Goal: Information Seeking & Learning: Learn about a topic

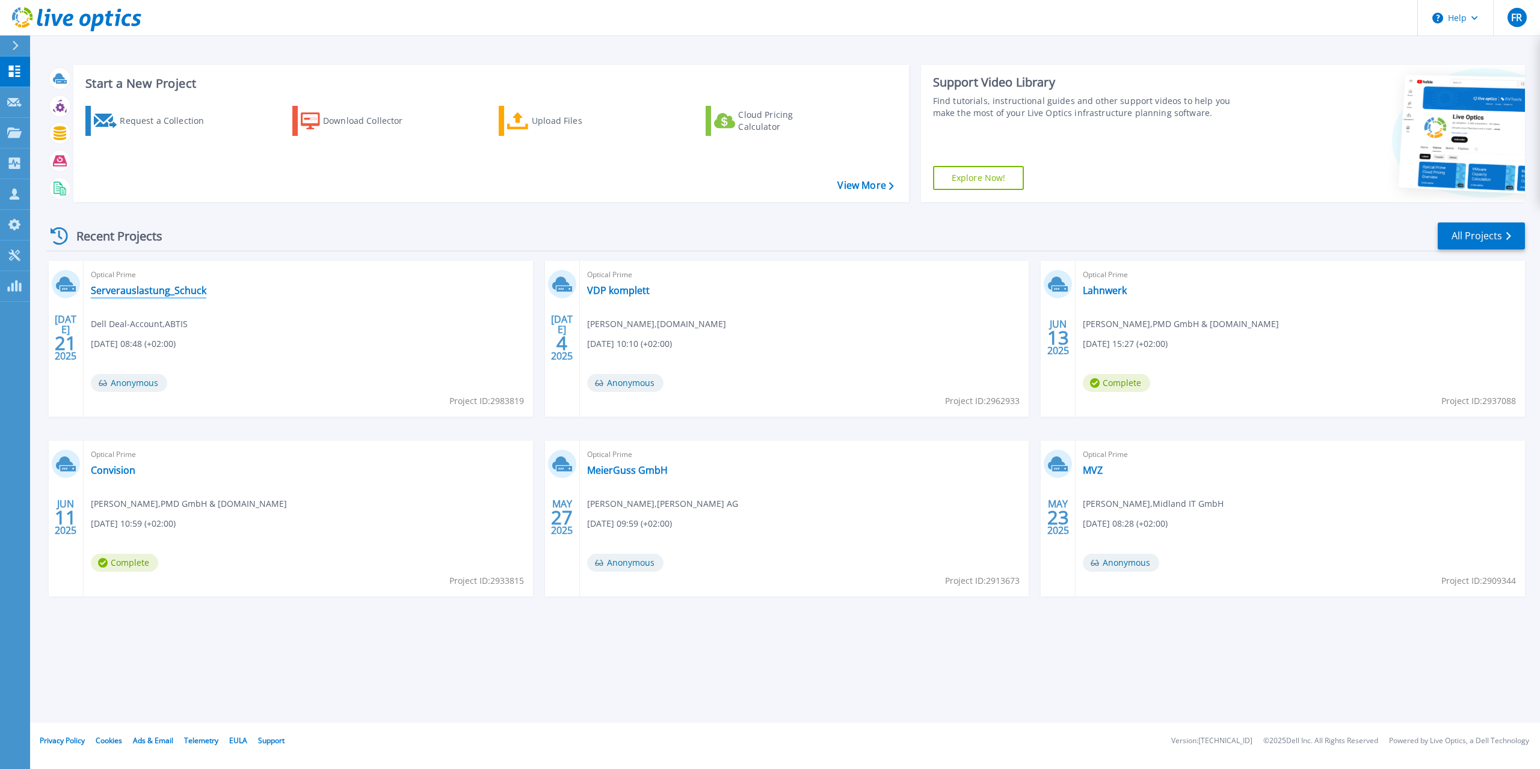
click at [173, 293] on link "Serverauslastung_Schuck" at bounding box center [148, 290] width 115 height 12
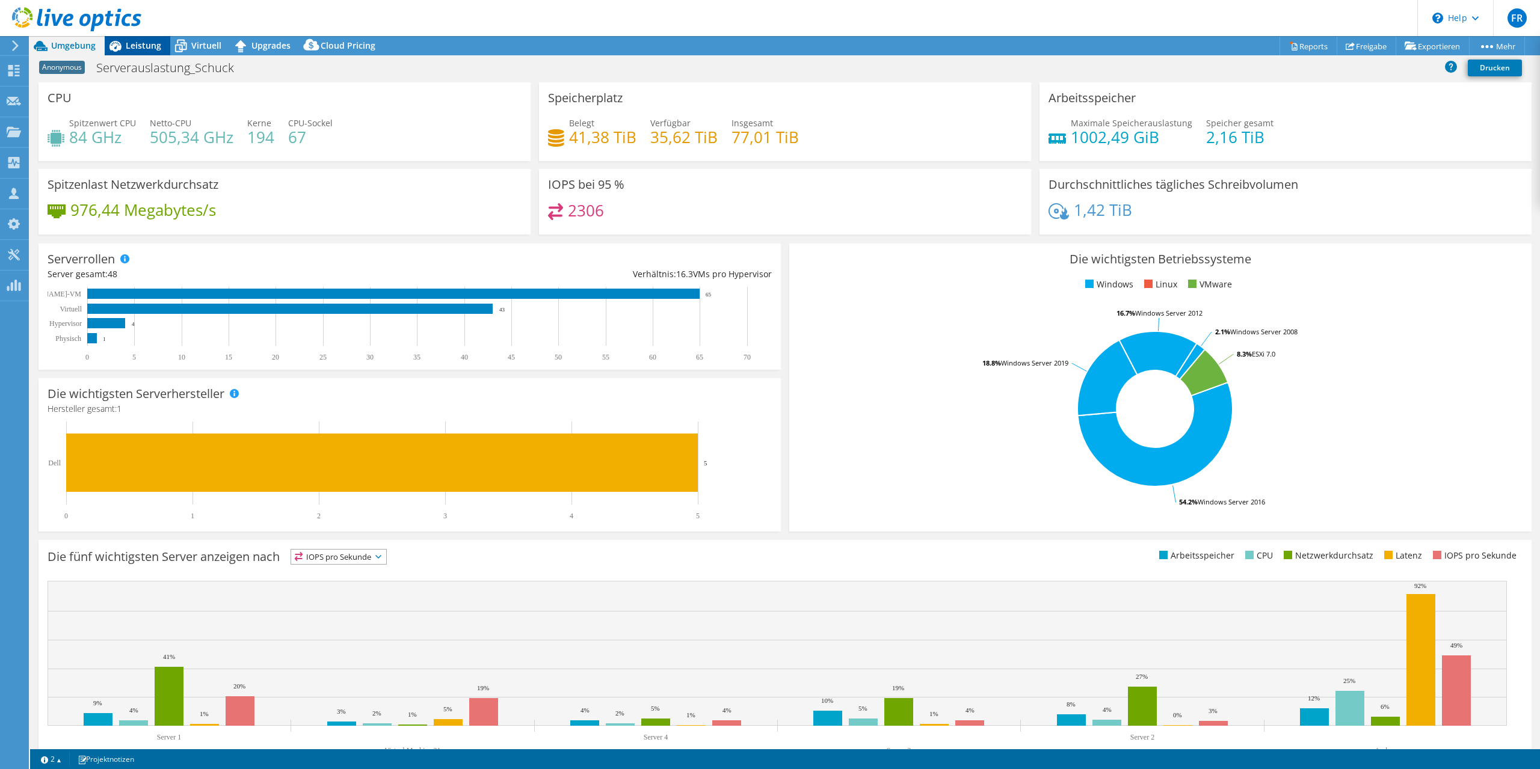
click at [138, 45] on span "Leistung" at bounding box center [143, 45] width 35 height 11
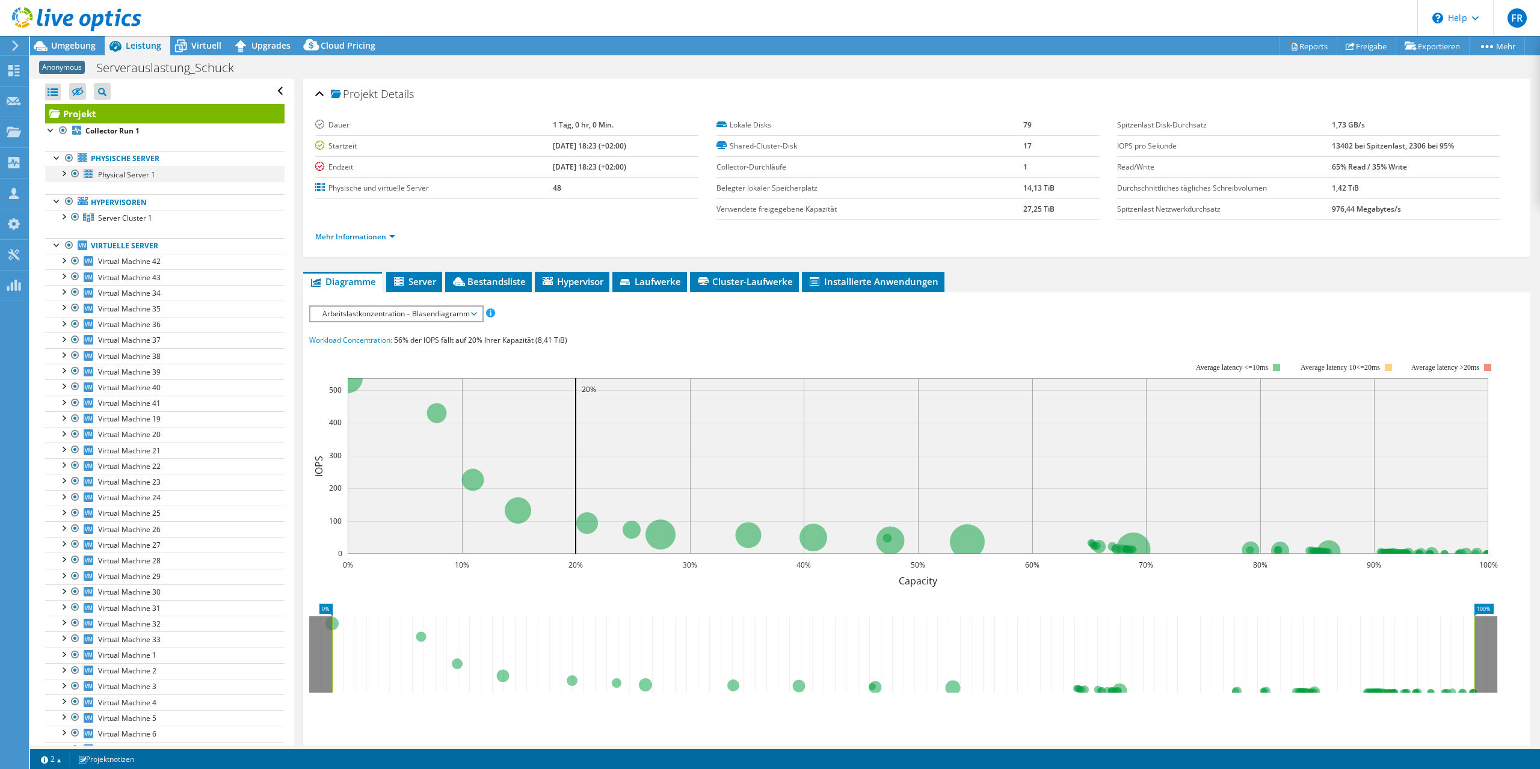
click at [66, 174] on div at bounding box center [63, 173] width 12 height 12
click at [64, 264] on div at bounding box center [63, 263] width 12 height 12
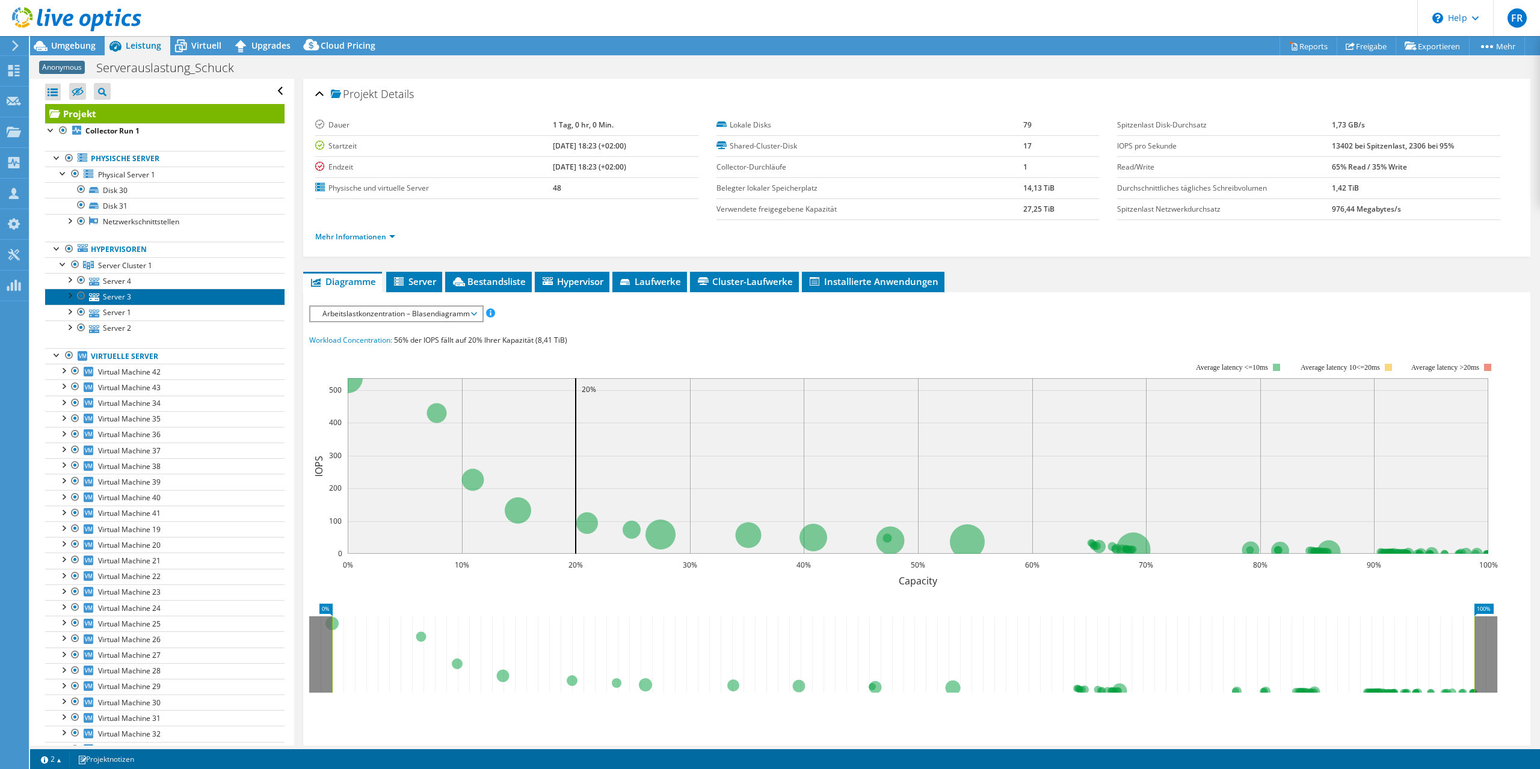
click at [122, 298] on link "Server 3" at bounding box center [164, 297] width 239 height 16
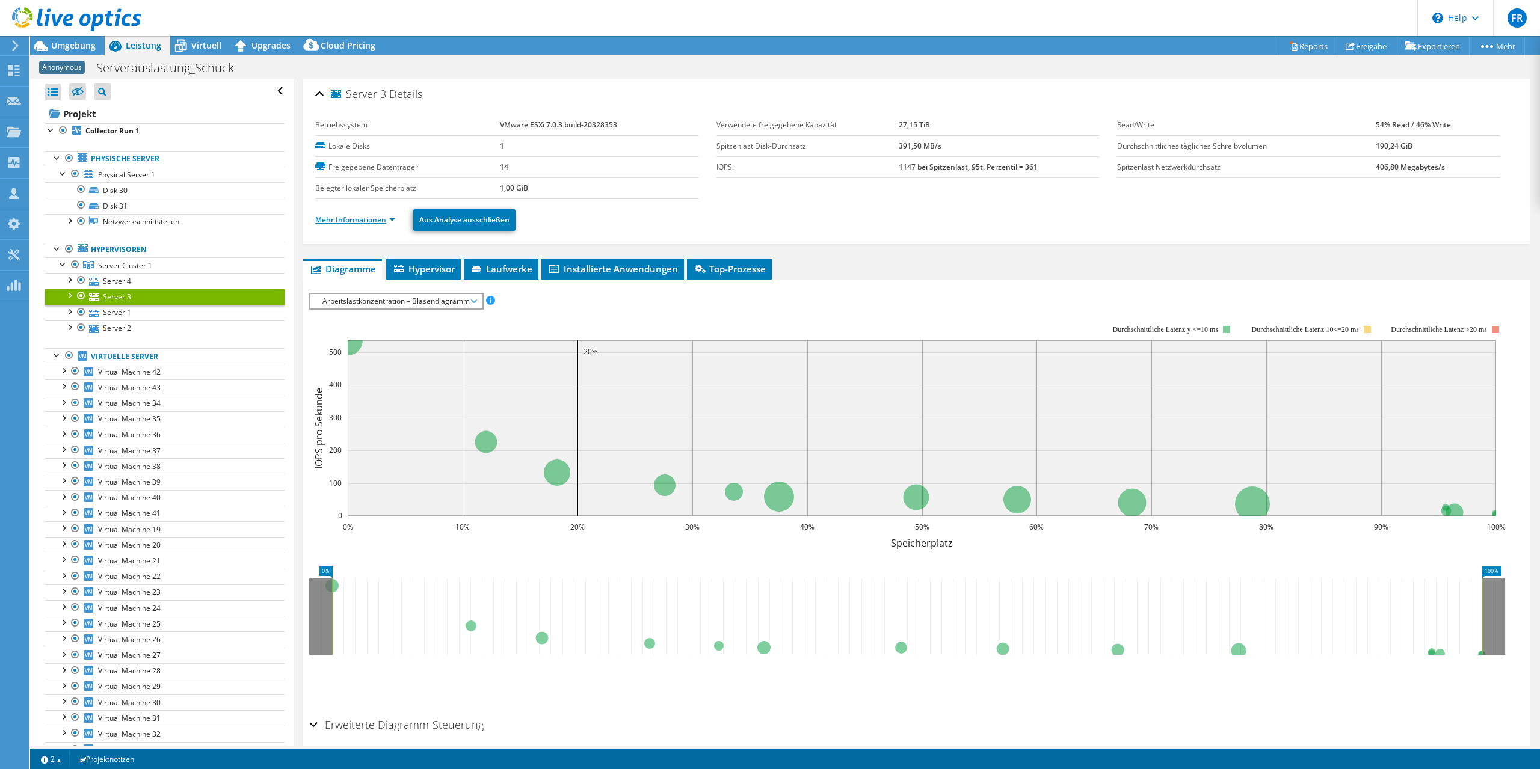
click at [392, 219] on link "Mehr Informationen" at bounding box center [355, 220] width 80 height 10
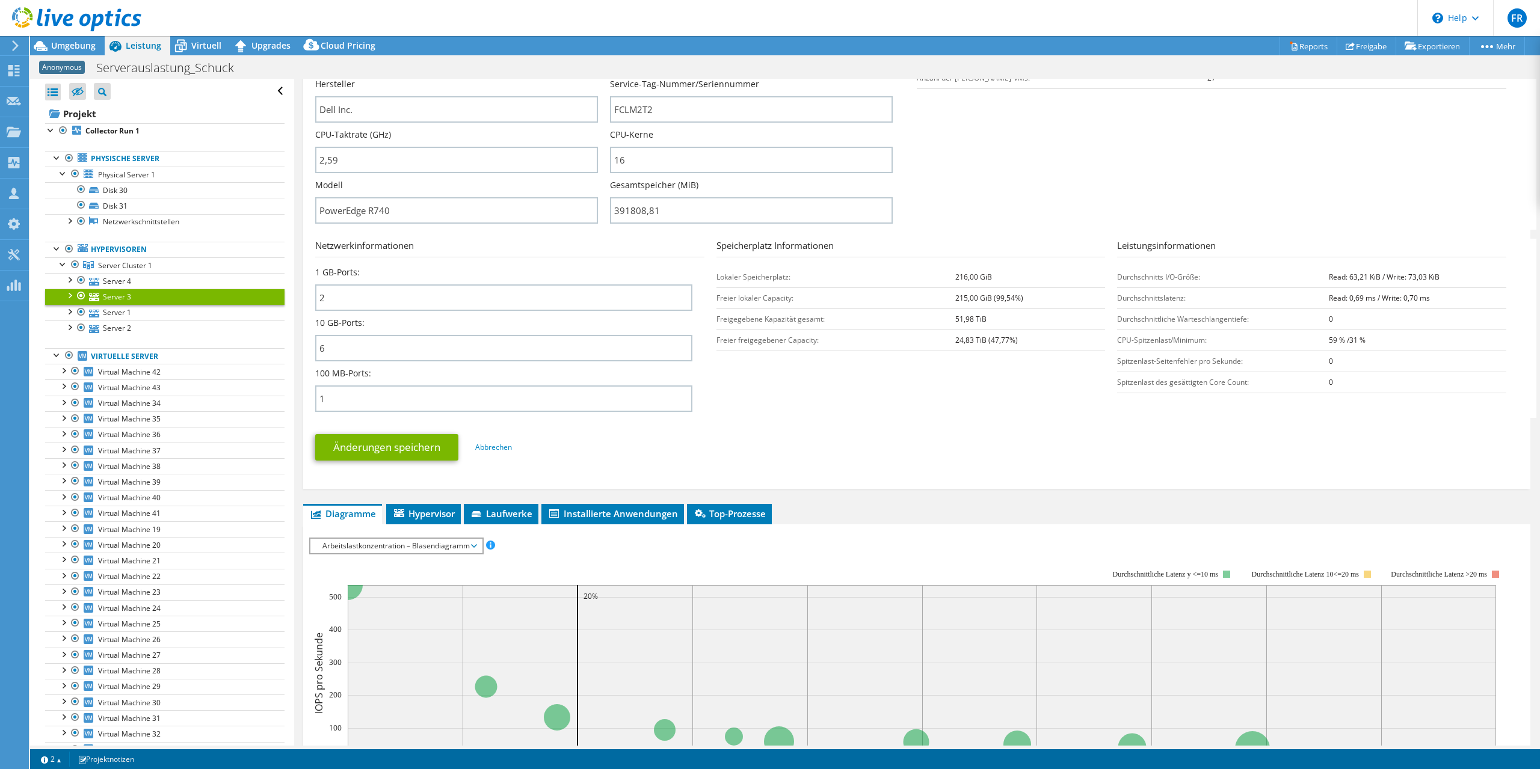
scroll to position [595, 0]
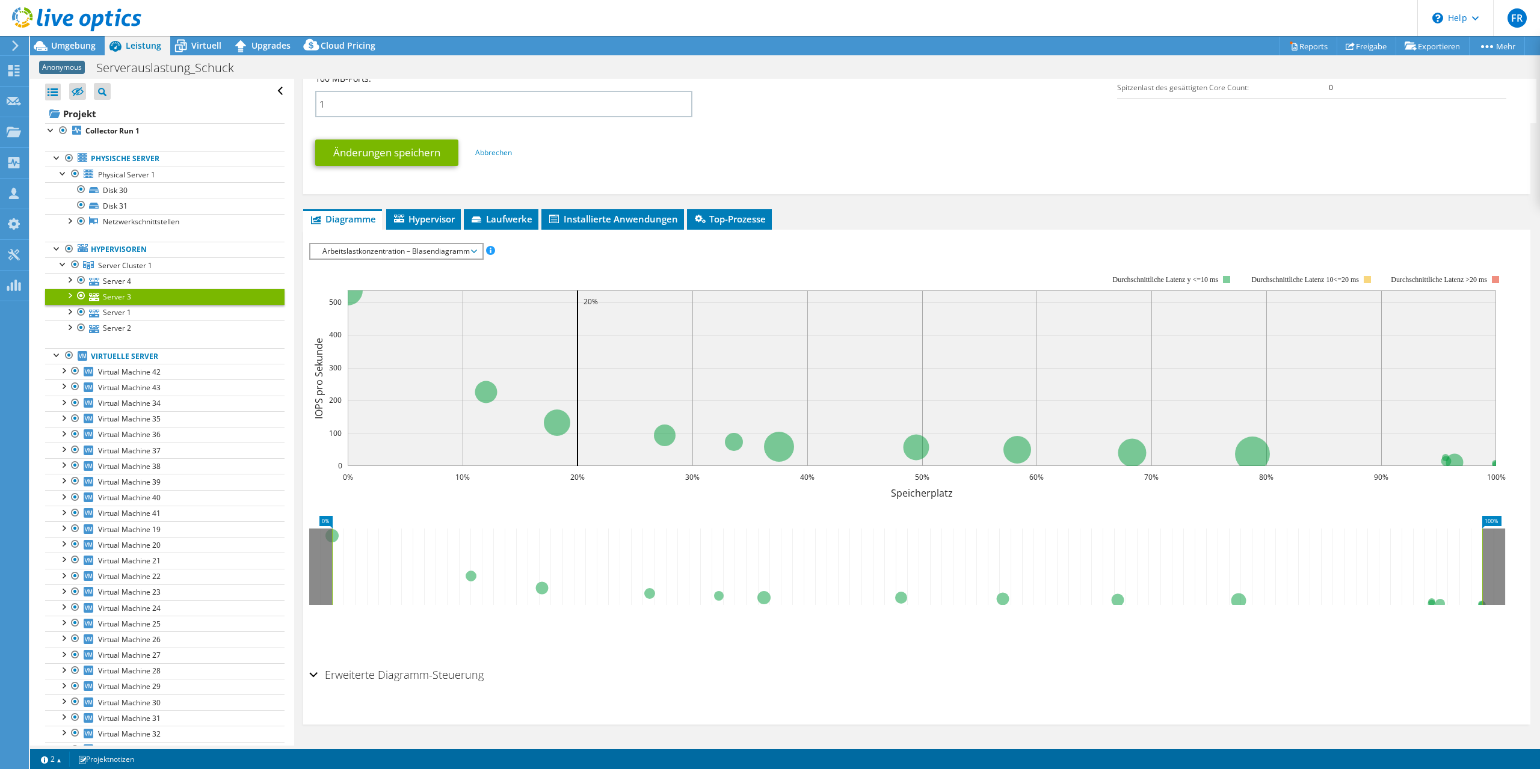
click at [437, 253] on span "Arbeitslastkonzentration – Blasendiagramm" at bounding box center [395, 251] width 159 height 14
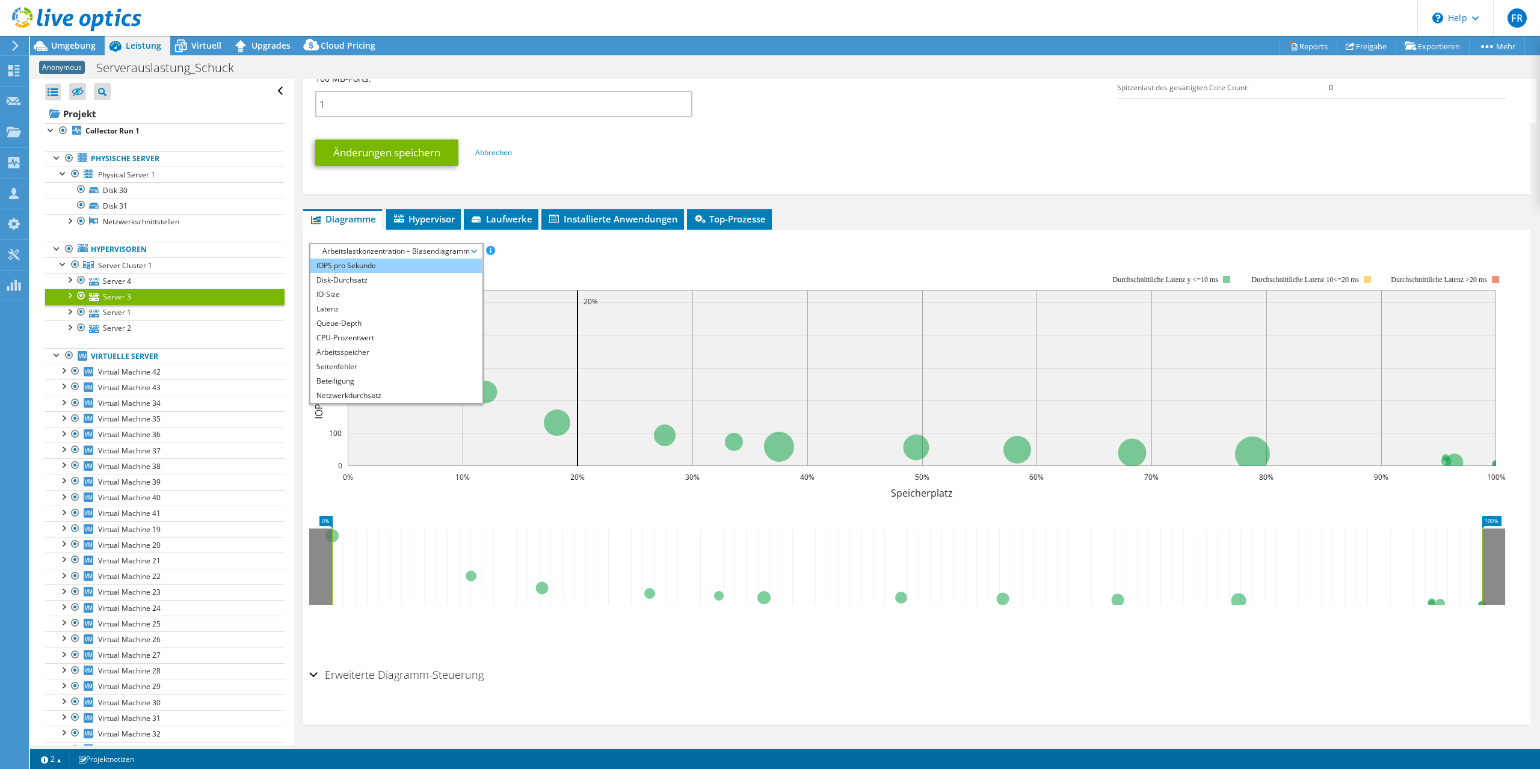
click at [403, 268] on li "IOPS pro Sekunde" at bounding box center [395, 266] width 171 height 14
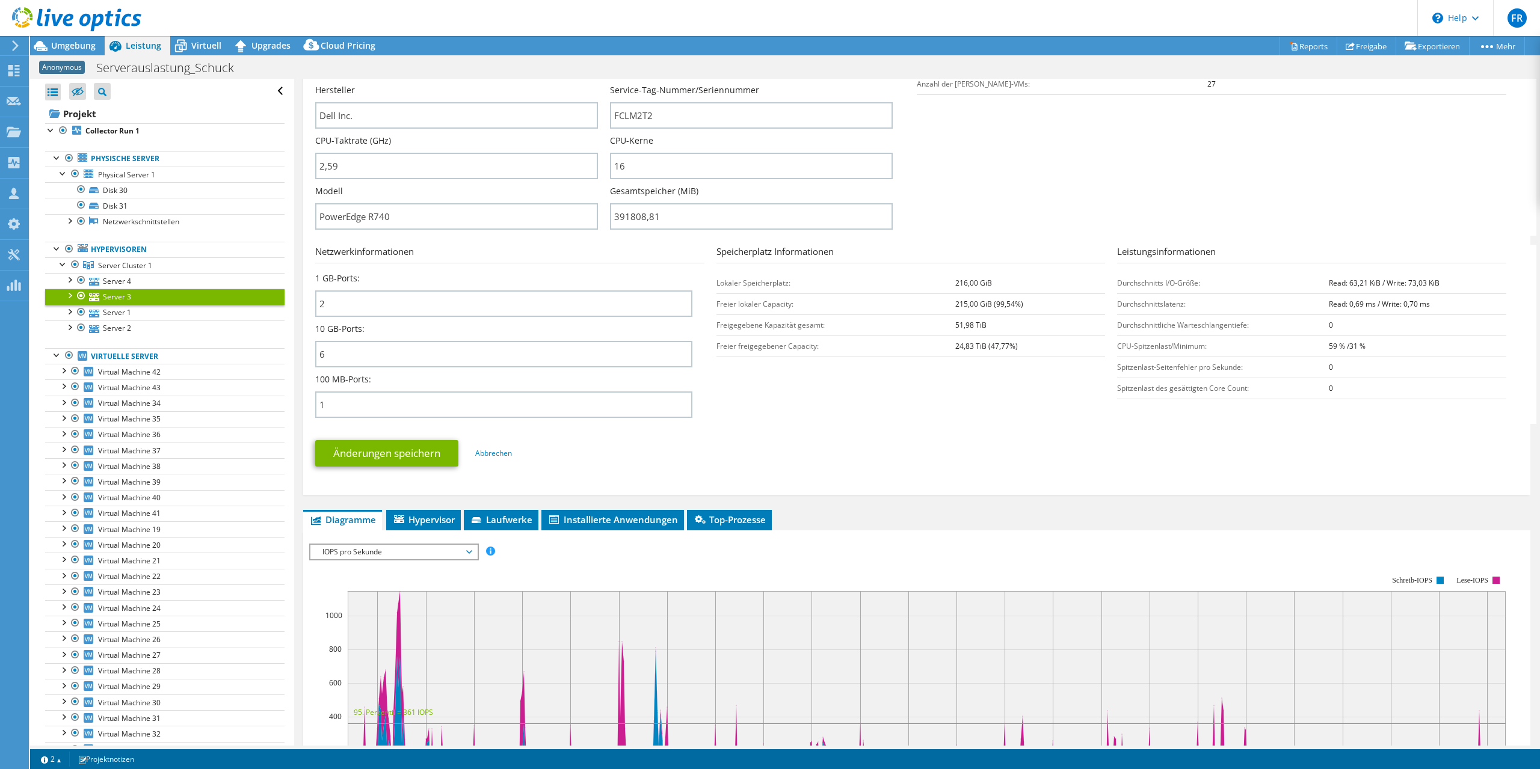
scroll to position [0, 0]
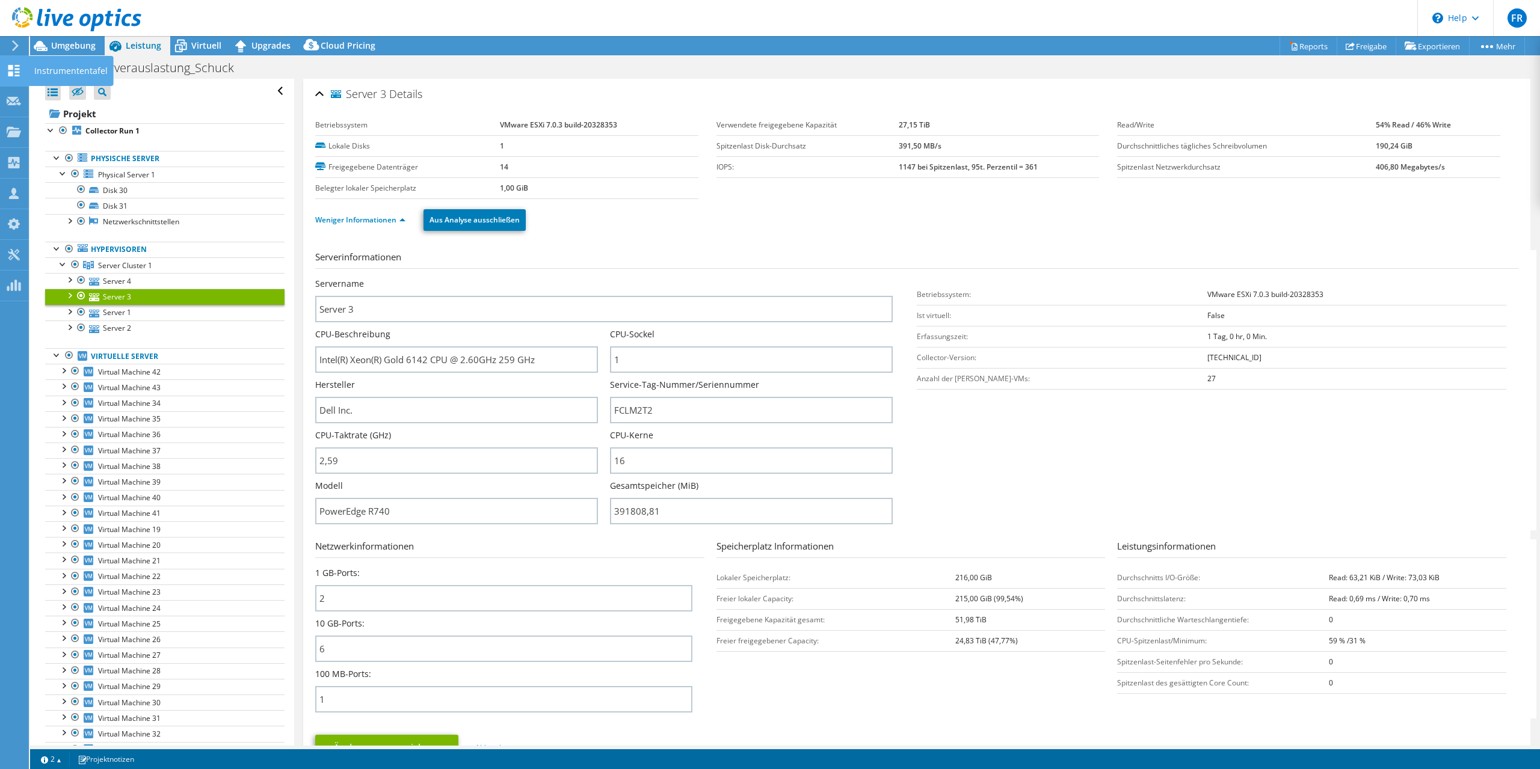
click at [13, 71] on icon at bounding box center [14, 70] width 14 height 11
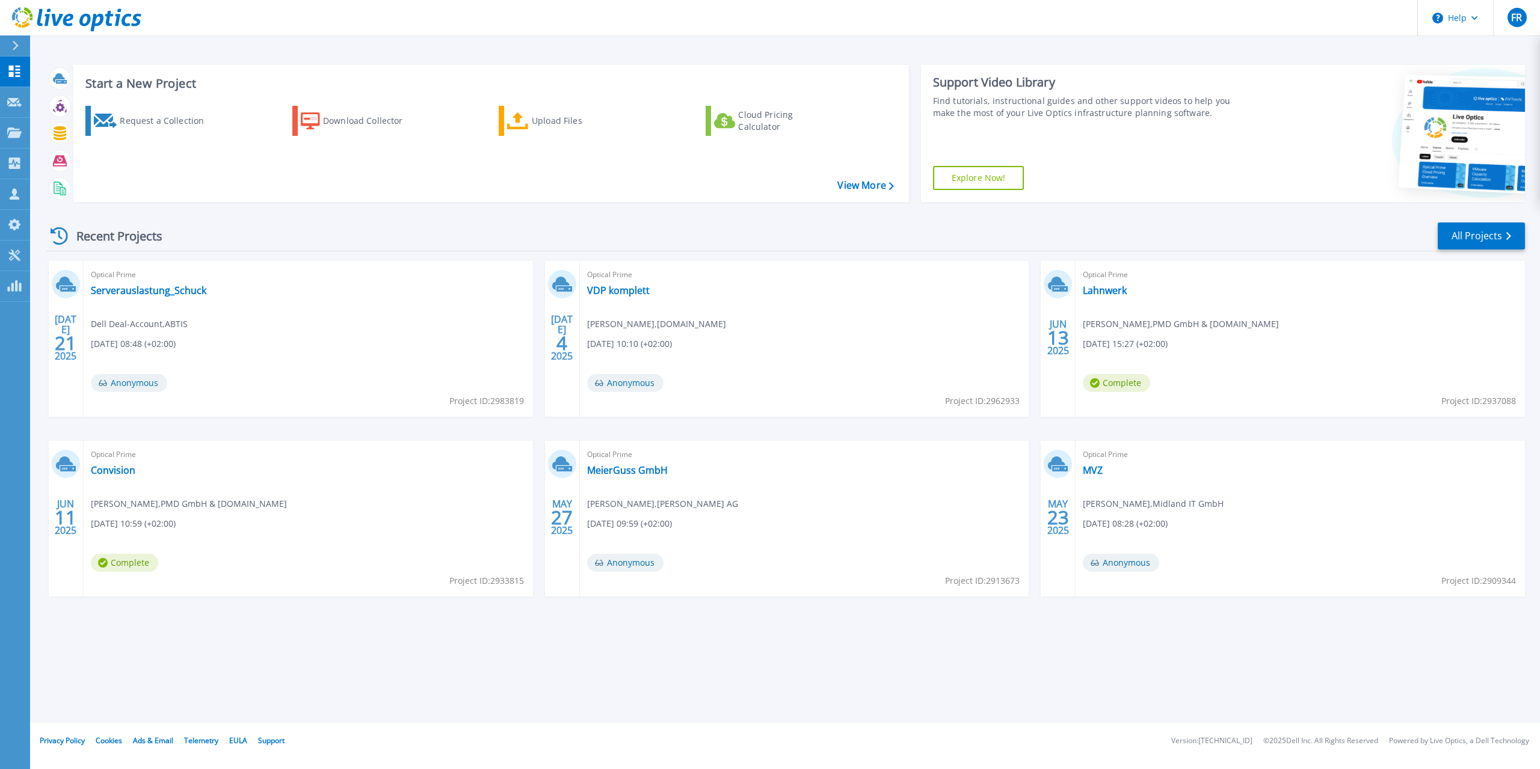
click at [319, 241] on div "Recent Projects All Projects" at bounding box center [785, 236] width 1478 height 30
click at [277, 327] on div "Optical Prime Serverauslastung_Schuck Dell Deal-Account , ABTIS 07.21.2025, 08:…" at bounding box center [308, 339] width 449 height 156
click at [164, 277] on span "Optical Prime" at bounding box center [308, 274] width 435 height 13
click at [173, 293] on link "Serverauslastung_Schuck" at bounding box center [148, 290] width 115 height 12
